Goal: Browse casually

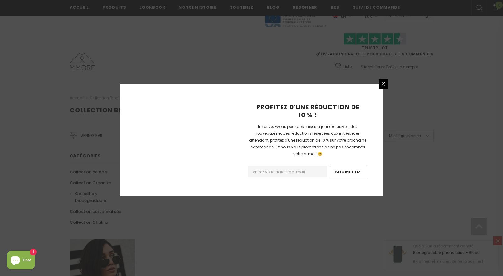
scroll to position [377, 0]
